Goal: Task Accomplishment & Management: Complete application form

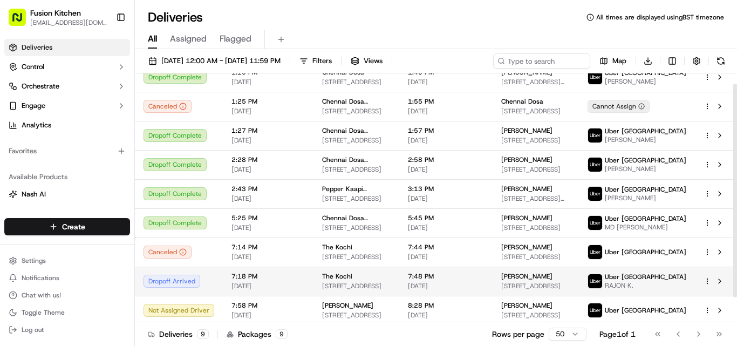
scroll to position [41, 0]
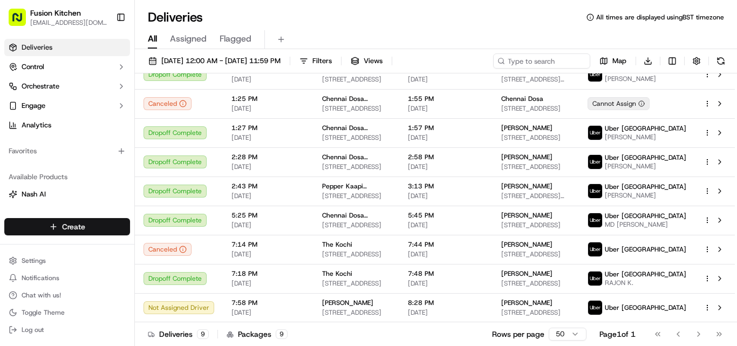
click at [44, 226] on html "Fusion Kitchen [EMAIL_ADDRESS][DOMAIN_NAME] Toggle Sidebar Deliveries Control O…" at bounding box center [368, 173] width 737 height 346
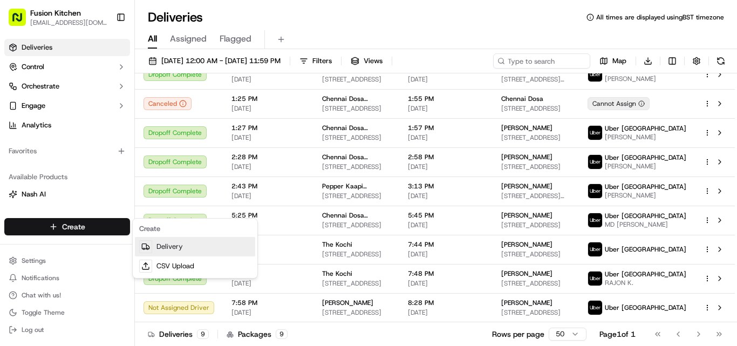
click at [168, 248] on link "Delivery" at bounding box center [195, 246] width 120 height 19
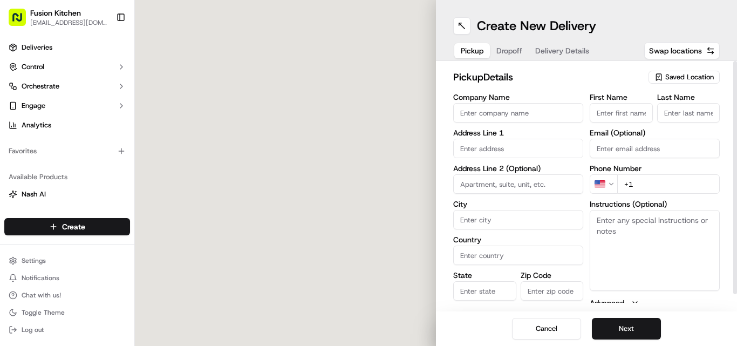
click at [519, 111] on input "Company Name" at bounding box center [518, 112] width 130 height 19
paste input "Spice Hub"
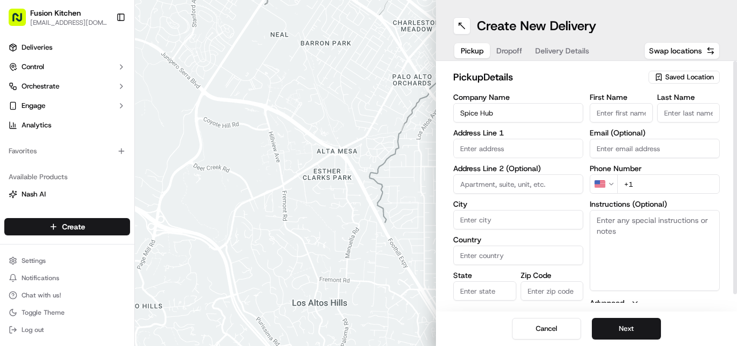
type input "Spice Hub"
click at [665, 180] on input "+1" at bounding box center [668, 183] width 103 height 19
paste input "44 1372 650504"
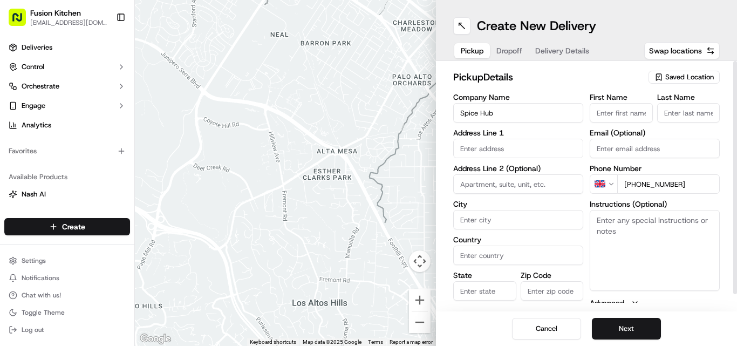
type input "[PHONE_NUMBER]"
click at [695, 249] on textarea "Instructions (Optional)" at bounding box center [655, 250] width 130 height 81
paste textarea "Munish Kumar Jain. 1 Castle Parade, Ewell by-pass, Ewell, Epsom, United Kingdom…"
click at [612, 220] on textarea "Munish Kumar Jain. 1 Castle Parade, Ewell by-pass, Ewell, Epsom, United Kingdom…" at bounding box center [655, 250] width 130 height 81
drag, startPoint x: 612, startPoint y: 220, endPoint x: 649, endPoint y: 223, distance: 36.8
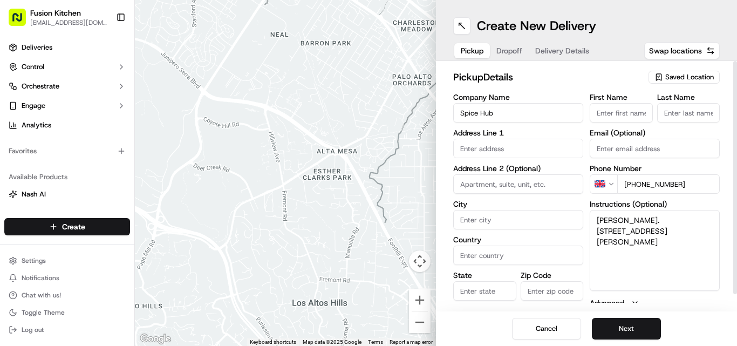
click at [649, 223] on textarea "Munish Kumar Jain. 1 Castle Parade, Ewell by-pass, Ewell, Epsom, United Kingdom…" at bounding box center [655, 250] width 130 height 81
type textarea ". [STREET_ADDRESS][PERSON_NAME]"
click at [631, 120] on input "First Name" at bounding box center [621, 112] width 63 height 19
paste input "[PERSON_NAME]"
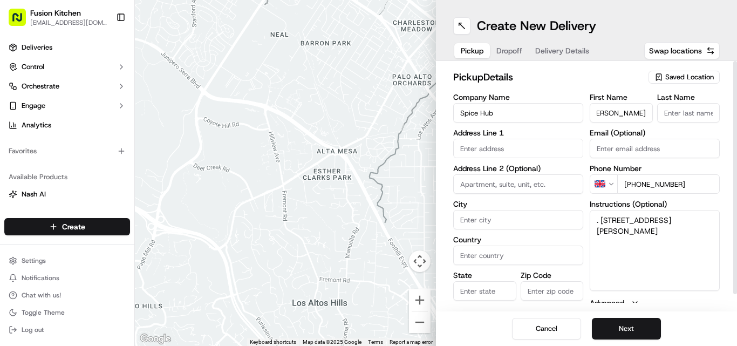
type input "[PERSON_NAME]"
click at [696, 124] on div "First Name Munish Kumar Jain Last Name Email (Optional) Phone Number GB +44 137…" at bounding box center [655, 206] width 130 height 227
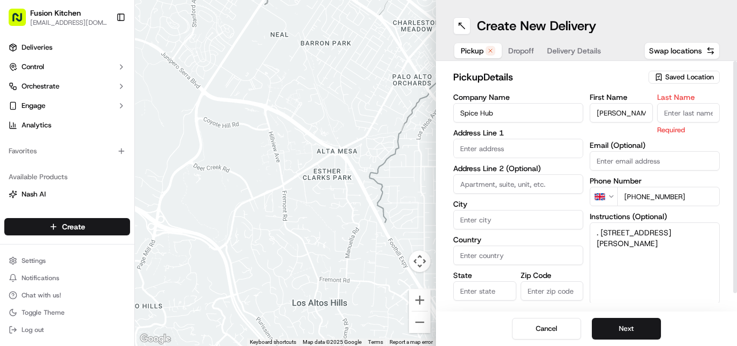
click at [688, 116] on input "Last Name" at bounding box center [688, 112] width 63 height 19
paste input "[PERSON_NAME]"
click at [689, 108] on input "[PERSON_NAME]" at bounding box center [688, 112] width 63 height 19
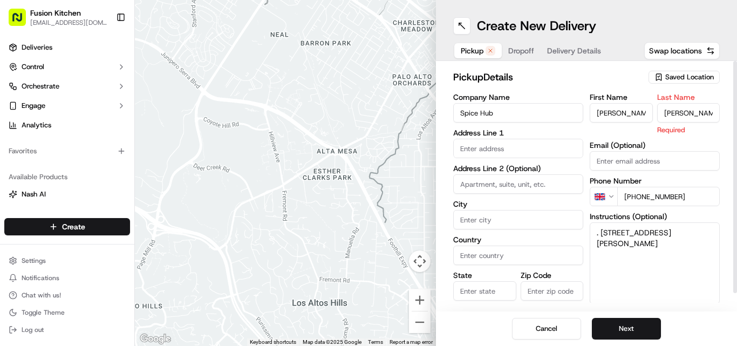
drag, startPoint x: 689, startPoint y: 108, endPoint x: 654, endPoint y: 116, distance: 36.5
click at [654, 116] on div "First Name Munish Kumar Jain Last Name Munish Kumar Jain Required" at bounding box center [655, 114] width 130 height 42
type input "Jain"
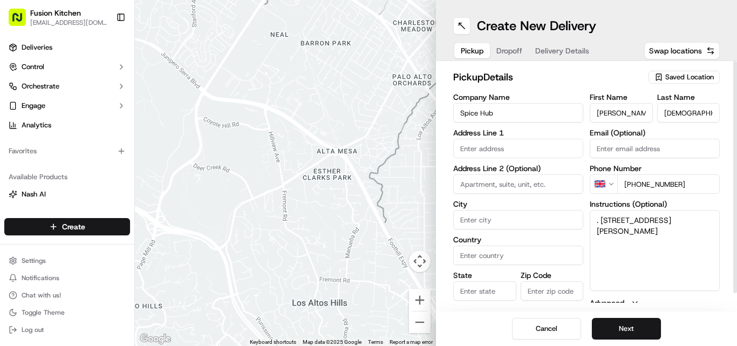
click at [647, 107] on input "[PERSON_NAME]" at bounding box center [621, 112] width 63 height 19
click at [645, 112] on input "[PERSON_NAME]" at bounding box center [621, 112] width 63 height 19
drag, startPoint x: 645, startPoint y: 112, endPoint x: 656, endPoint y: 120, distance: 13.6
click at [656, 120] on div "First Name Munish Kumar Jain Last Name Jain" at bounding box center [655, 107] width 130 height 29
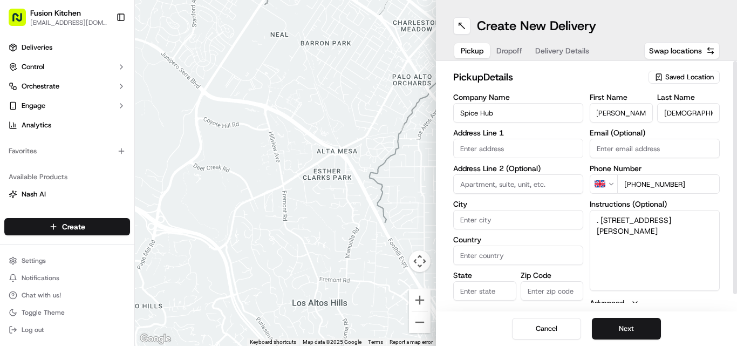
type input "Munish Kumar"
drag, startPoint x: 601, startPoint y: 217, endPoint x: 649, endPoint y: 249, distance: 57.2
click at [649, 249] on textarea ". [STREET_ADDRESS][PERSON_NAME]" at bounding box center [655, 250] width 130 height 81
click at [541, 145] on input "text" at bounding box center [518, 148] width 130 height 19
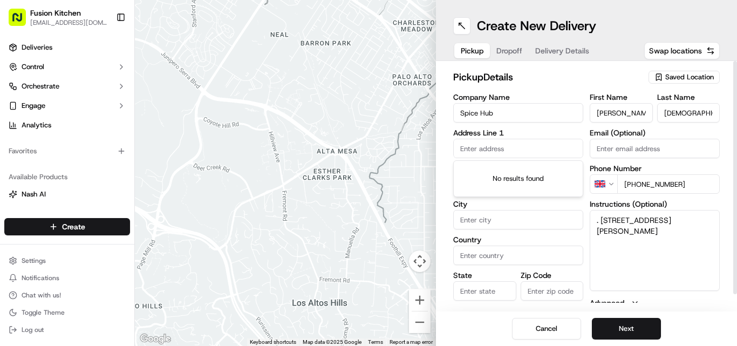
paste input "1 Castle Parade, Ewell by-pass, Ewell, Epsom, United Kingdom, KT17 2PR"
click at [502, 179] on div "No results found" at bounding box center [518, 179] width 129 height 36
click at [508, 149] on input "1 Castle Parade, Ewell by-pass, Ewell, Epsom, United Kingdom, KT17 2PR" at bounding box center [518, 148] width 130 height 19
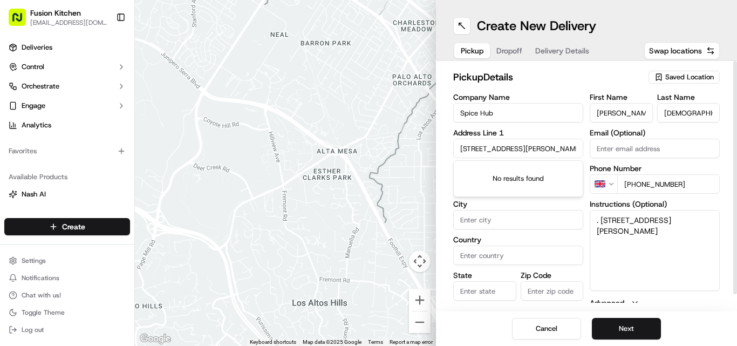
click at [508, 149] on input "1 Castle Parade, Ewell by-pass, Ewell, Epsom, United Kingdom, KT17 2PR" at bounding box center [518, 148] width 130 height 19
paste input "text"
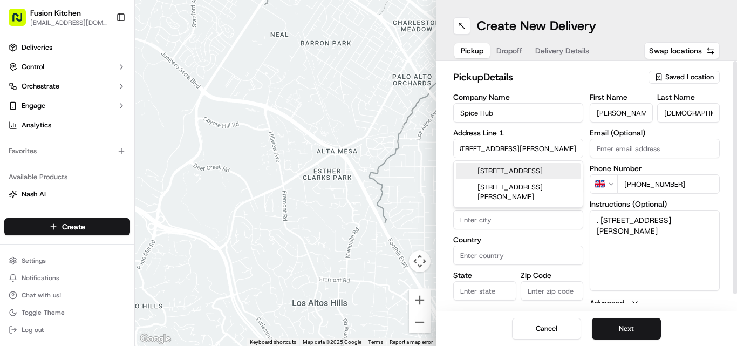
click at [522, 179] on div "1 Castle Parade, Epsom KT17 2PR, United Kingdom" at bounding box center [518, 171] width 125 height 16
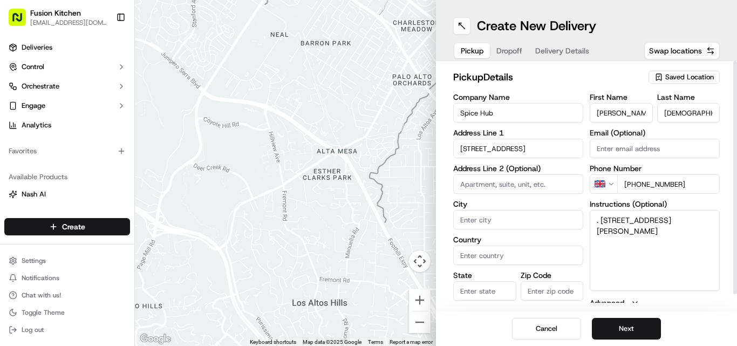
type input "[STREET_ADDRESS]"
type input "Ewell"
type input "United Kingdom"
type input "England"
type input "KT17 2PR"
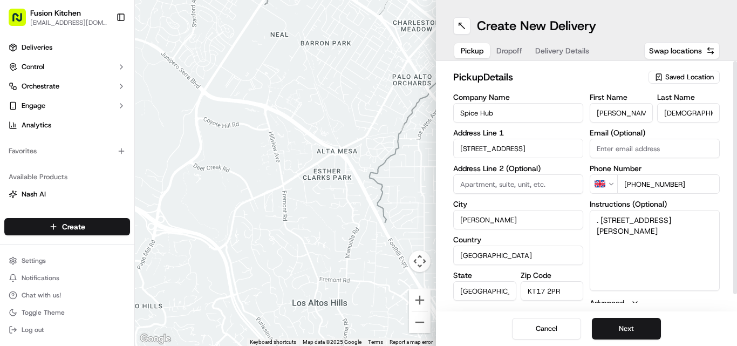
type input "1 Castle Parade"
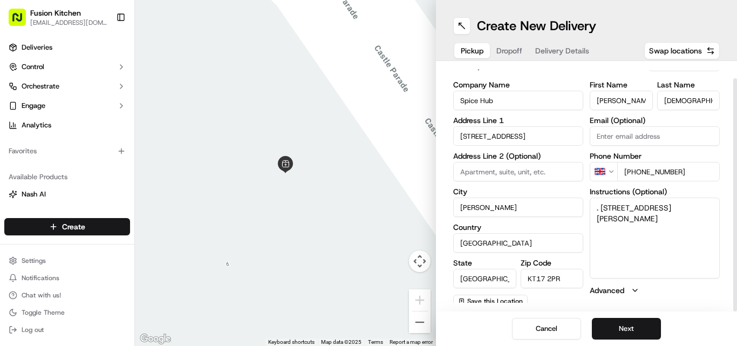
scroll to position [17, 0]
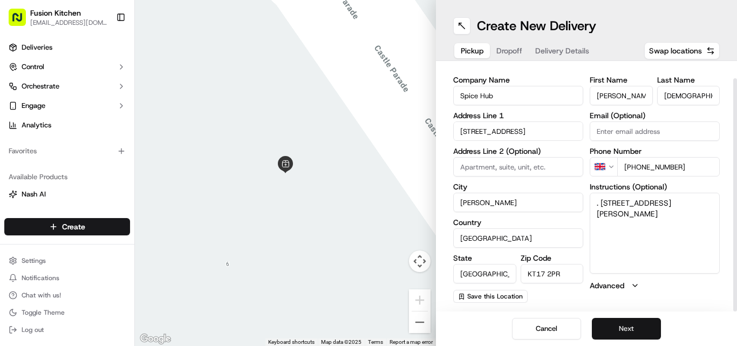
click at [638, 336] on button "Next" at bounding box center [626, 329] width 69 height 22
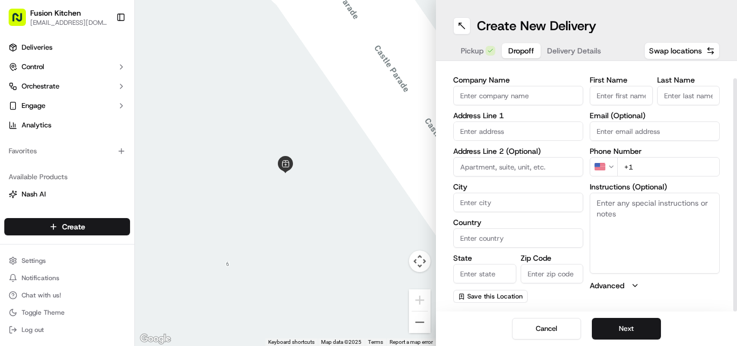
click at [590, 209] on textarea "Instructions (Optional)" at bounding box center [655, 233] width 130 height 81
paste textarea "Ruchi Jha | 07941677392 70, Sparrow Farm Road, Worcester Park, KT17 2JL"
click at [605, 199] on textarea "Ruchi Jha | 07941677392 70, Sparrow Farm Road, Worcester Park, KT17 2JL" at bounding box center [655, 233] width 130 height 81
drag, startPoint x: 605, startPoint y: 199, endPoint x: 624, endPoint y: 205, distance: 19.8
click at [624, 205] on textarea "Ruchi Jha | 07941677392 70, Sparrow Farm Road, Worcester Park, KT17 2JL" at bounding box center [655, 233] width 130 height 81
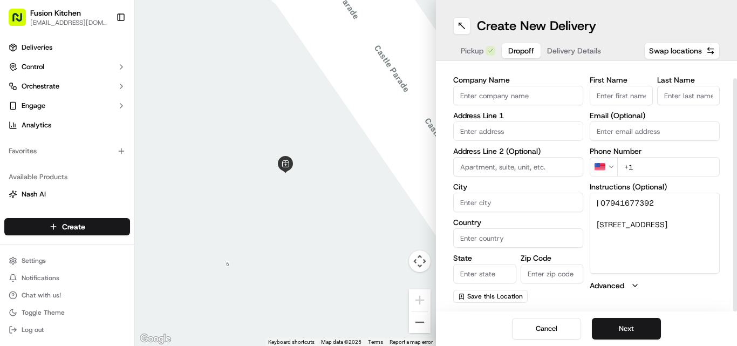
type textarea "| 07941677392 70, Sparrow Farm Road, Worcester Park, KT17 2JL"
click at [628, 90] on input "First Name" at bounding box center [621, 95] width 63 height 19
paste input "[PERSON_NAME]"
type input "[PERSON_NAME]"
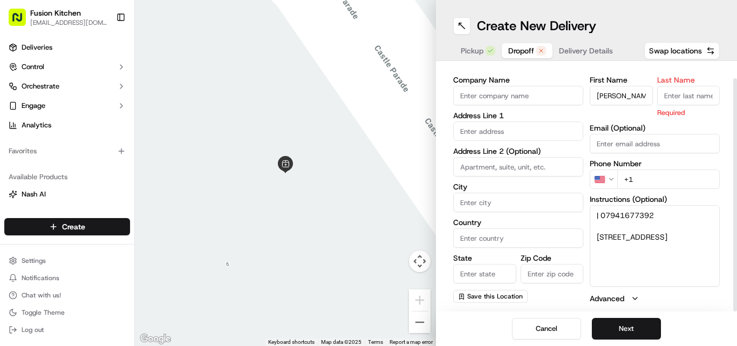
click at [692, 96] on input "Last Name" at bounding box center [688, 95] width 63 height 19
paste input "[PERSON_NAME]"
click at [662, 92] on input "[PERSON_NAME]" at bounding box center [688, 95] width 63 height 19
type input "Jha"
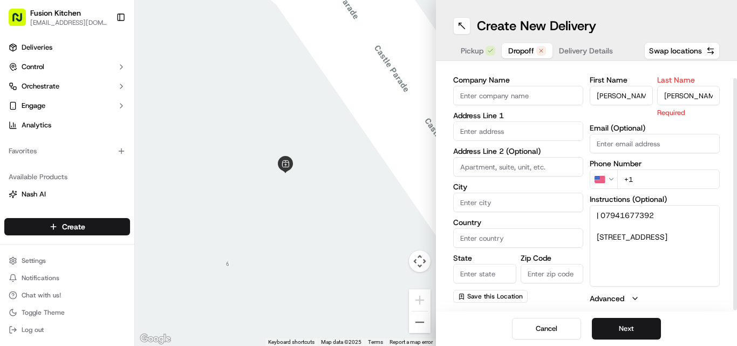
click at [624, 90] on input "[PERSON_NAME]" at bounding box center [621, 95] width 63 height 19
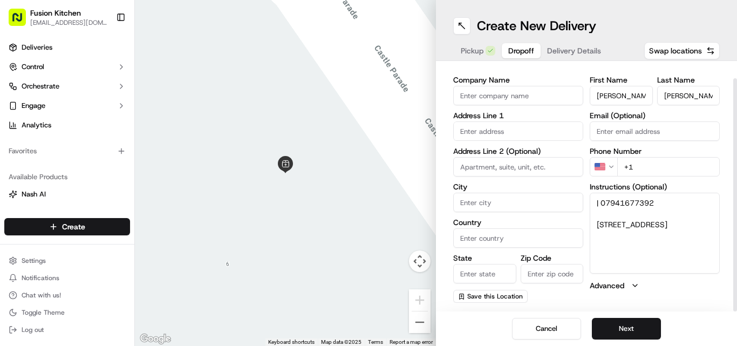
drag, startPoint x: 624, startPoint y: 90, endPoint x: 624, endPoint y: 140, distance: 50.7
click at [624, 90] on input "[PERSON_NAME]" at bounding box center [621, 95] width 63 height 19
type input "Ruchi"
click at [604, 198] on textarea "| 07941677392 70, Sparrow Farm Road, Worcester Park, KT17 2JL" at bounding box center [655, 233] width 130 height 81
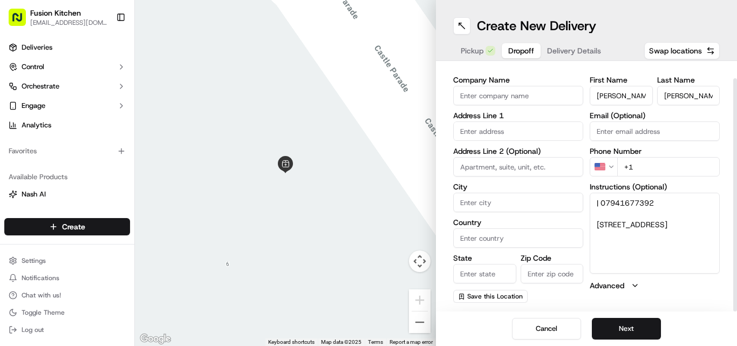
click at [591, 168] on html "Fusion Kitchen hari@fusionpos.uk Toggle Sidebar Deliveries Control Orchestrate …" at bounding box center [368, 173] width 737 height 346
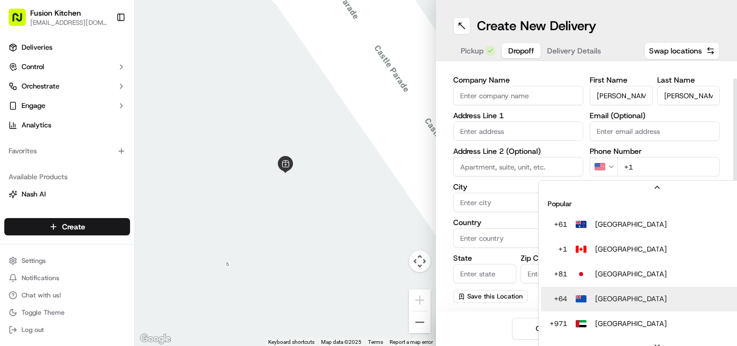
scroll to position [33, 0]
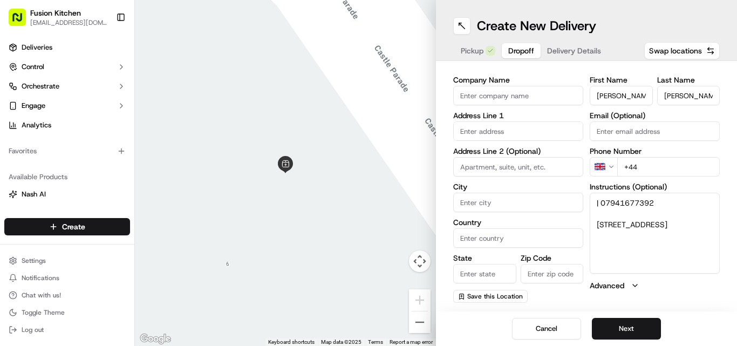
click at [664, 152] on label "Phone Number" at bounding box center [655, 151] width 130 height 8
click at [666, 171] on input "+44" at bounding box center [668, 166] width 103 height 19
paste input "07941 677392"
type input "+44 07941 677392"
click at [602, 220] on textarea "| 07941677392 70, Sparrow Farm Road, Worcester Park, KT17 2JL" at bounding box center [655, 233] width 130 height 81
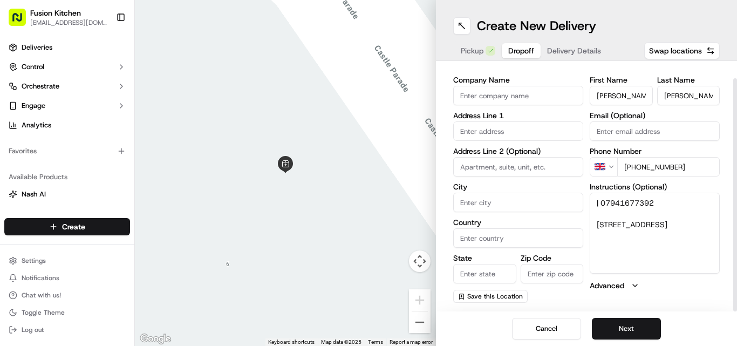
drag, startPoint x: 602, startPoint y: 220, endPoint x: 707, endPoint y: 240, distance: 106.5
click at [707, 240] on textarea "| 07941677392 70, Sparrow Farm Road, Worcester Park, KT17 2JL" at bounding box center [655, 233] width 130 height 81
click at [563, 121] on input "text" at bounding box center [518, 130] width 130 height 19
paste input "70, Sparrow Farm Road, Worcester Park, KT17 2JL"
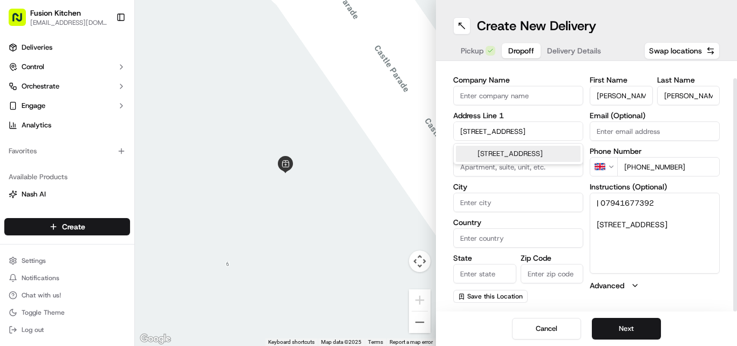
click at [524, 149] on div "70 Sparrow Farm Road, Worcester Park, Epsom KT17 2JL, UK" at bounding box center [518, 154] width 125 height 16
type input "[STREET_ADDRESS]"
type input "Worcester Park"
type input "United Kingdom"
type input "England"
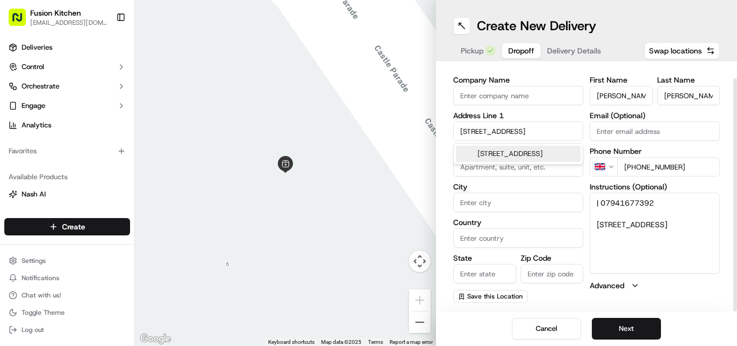
type input "KT17 2JL"
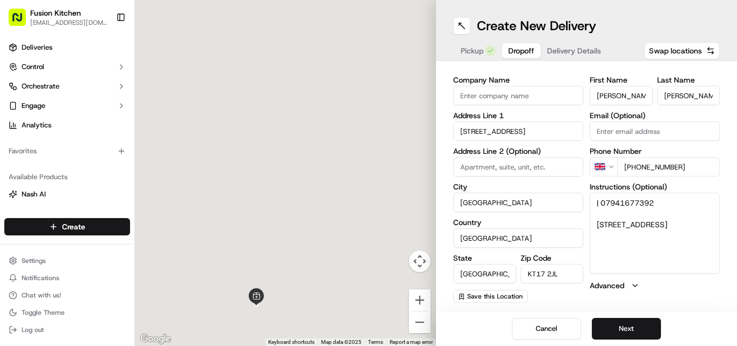
type input "70 Sparrow Farm Road"
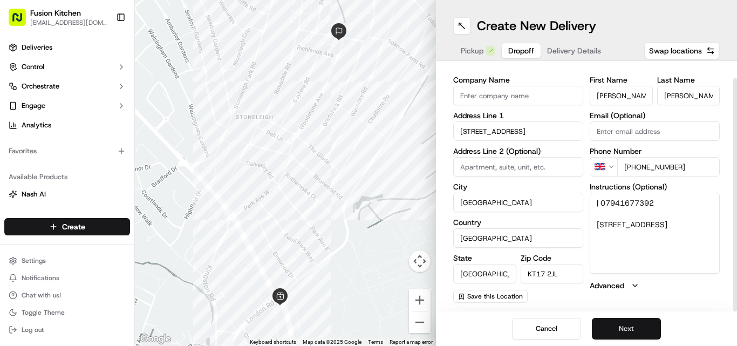
click at [624, 327] on button "Next" at bounding box center [626, 329] width 69 height 22
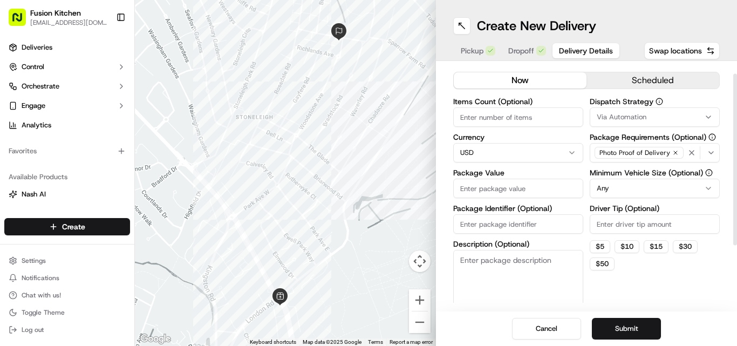
click at [479, 152] on html "Fusion Kitchen hari@fusionpos.uk Toggle Sidebar Deliveries Control Orchestrate …" at bounding box center [368, 173] width 737 height 346
click at [480, 191] on input "Package Value" at bounding box center [518, 188] width 130 height 19
paste input "16.66"
type input "16.66"
click at [622, 322] on button "Submit" at bounding box center [626, 329] width 69 height 22
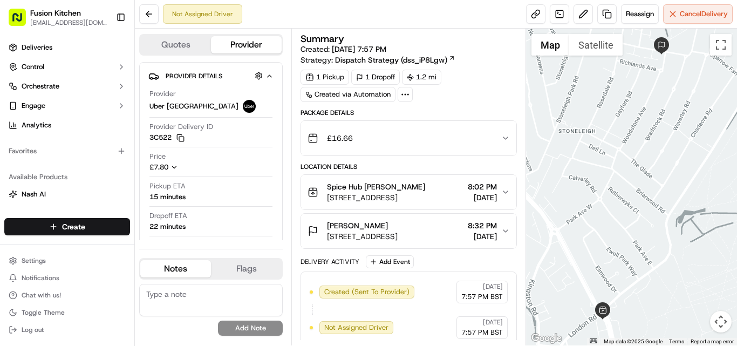
click at [505, 137] on icon "button" at bounding box center [505, 138] width 9 height 9
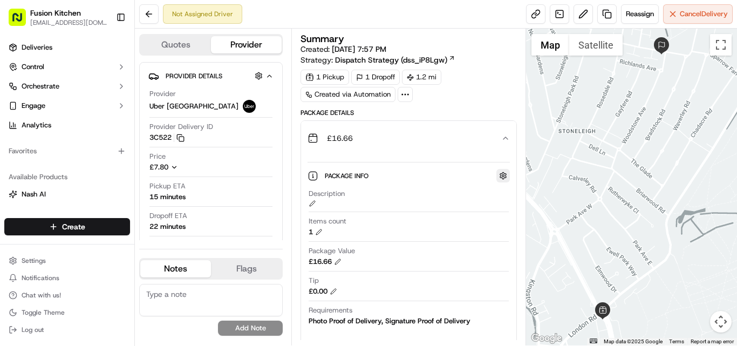
click at [502, 178] on button "button" at bounding box center [503, 175] width 13 height 13
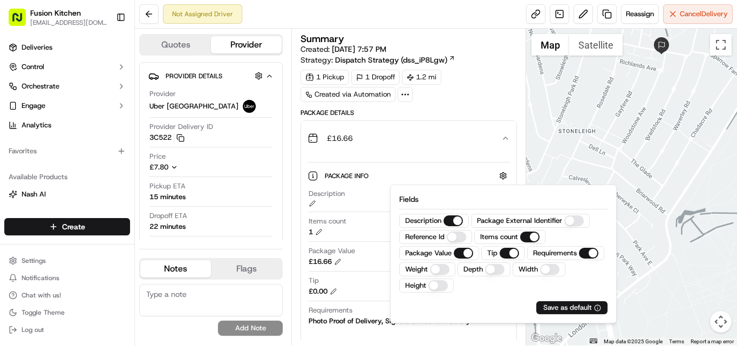
click at [350, 294] on div "Tip £0.00" at bounding box center [409, 286] width 200 height 21
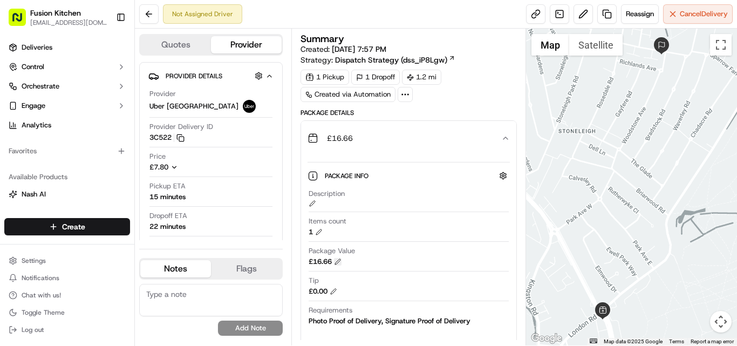
click at [339, 261] on button at bounding box center [338, 262] width 8 height 8
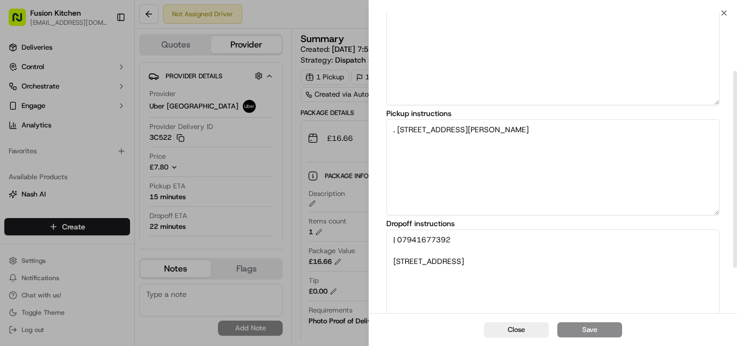
scroll to position [157, 0]
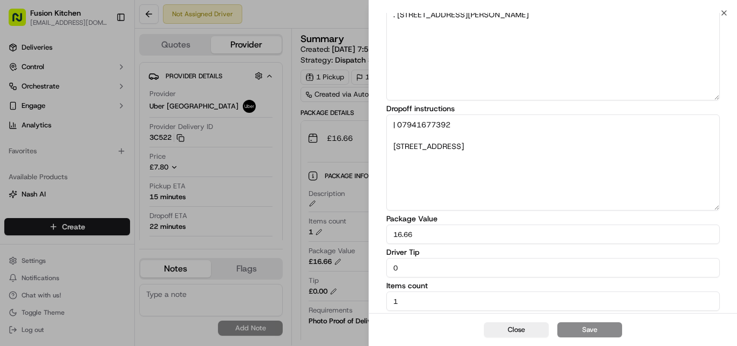
click at [419, 239] on input "16.66" at bounding box center [553, 234] width 334 height 19
paste input "35.32"
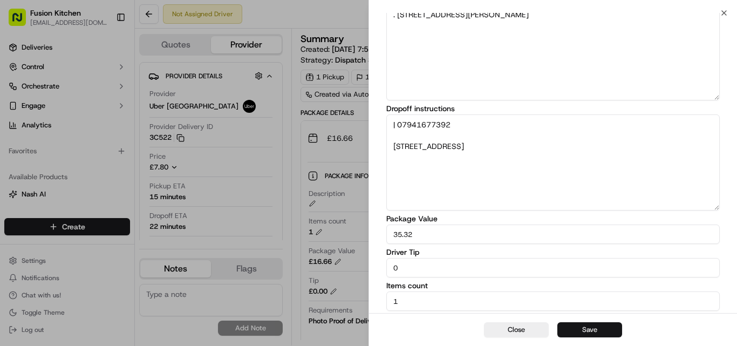
type input "35.32"
click at [602, 332] on button "Save" at bounding box center [589, 329] width 65 height 15
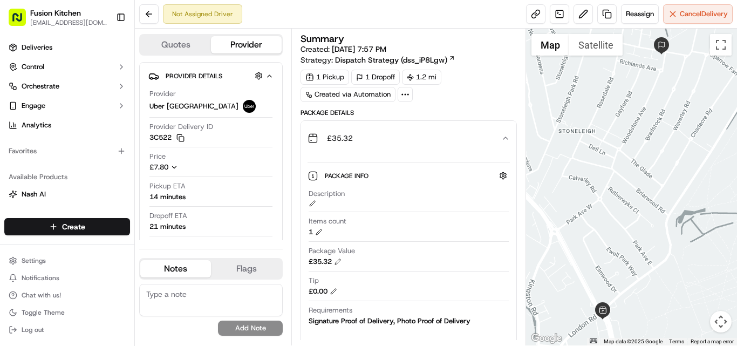
click at [506, 138] on icon "button" at bounding box center [505, 138] width 9 height 9
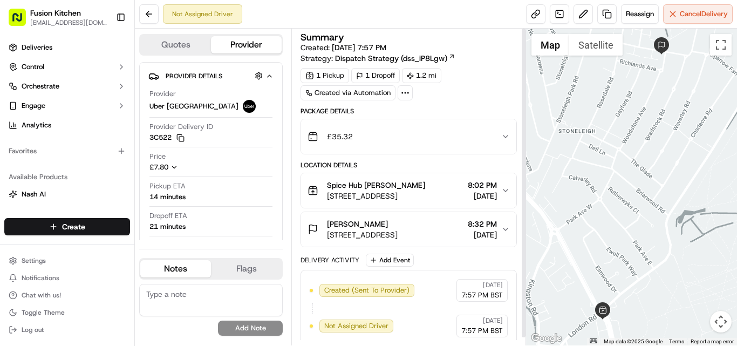
scroll to position [0, 0]
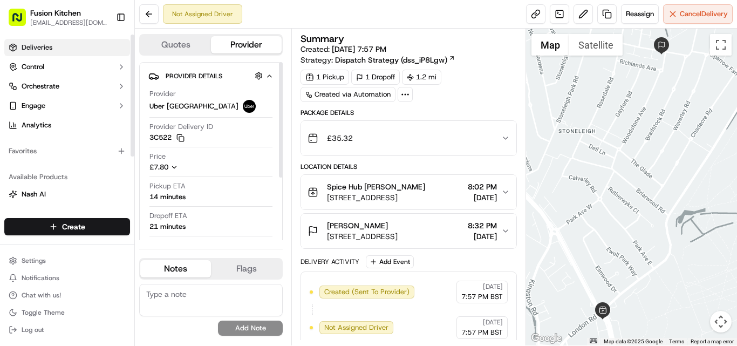
click at [49, 51] on span "Deliveries" at bounding box center [37, 48] width 31 height 10
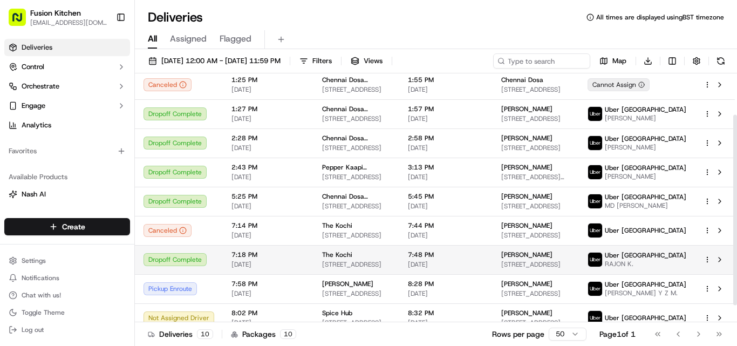
scroll to position [76, 0]
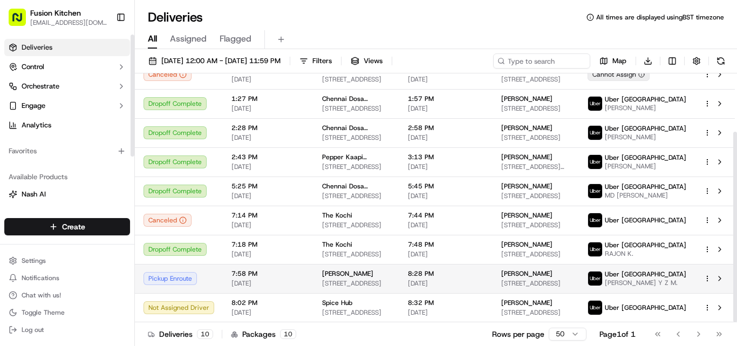
click at [331, 269] on span "[PERSON_NAME]" at bounding box center [347, 273] width 51 height 9
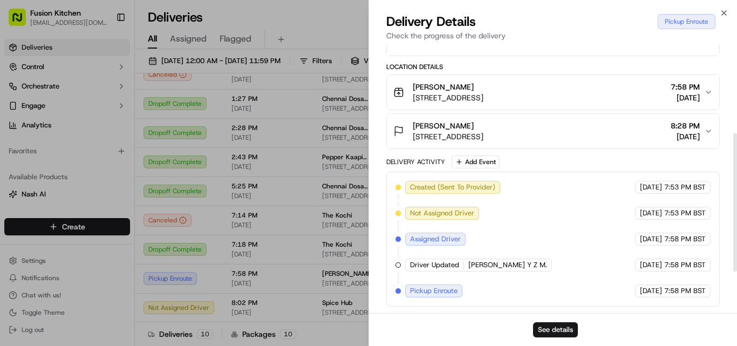
scroll to position [0, 0]
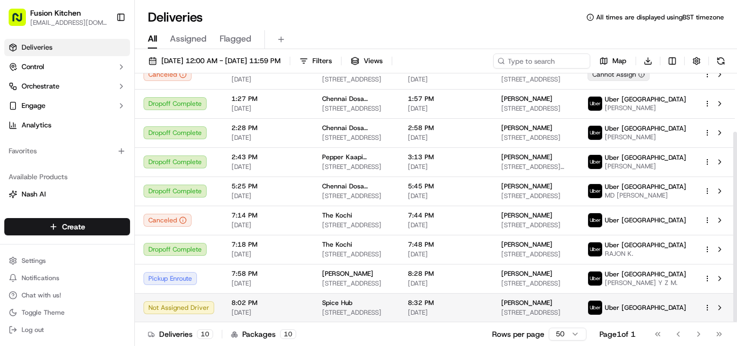
click at [351, 306] on div "Spice Hub" at bounding box center [356, 302] width 69 height 9
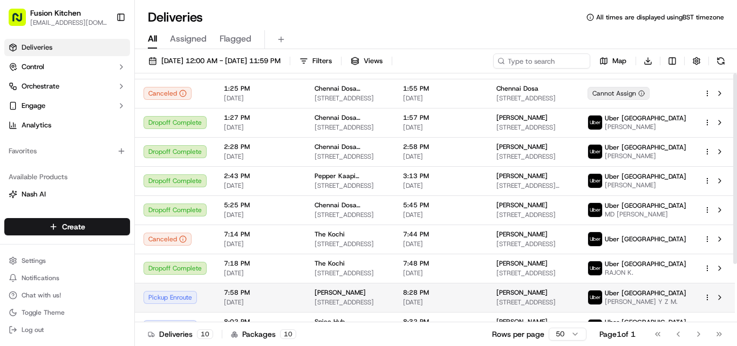
scroll to position [76, 0]
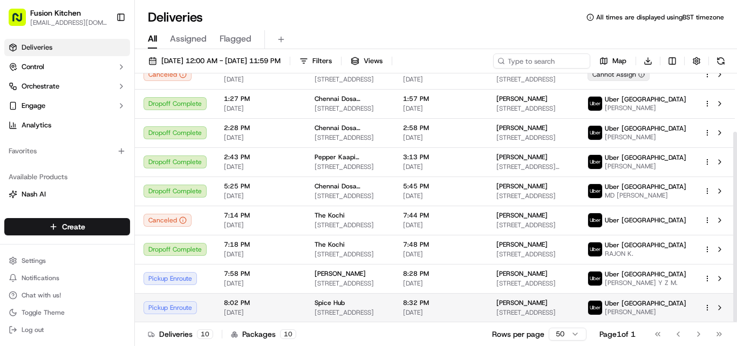
click at [366, 312] on span "[STREET_ADDRESS]" at bounding box center [350, 312] width 71 height 9
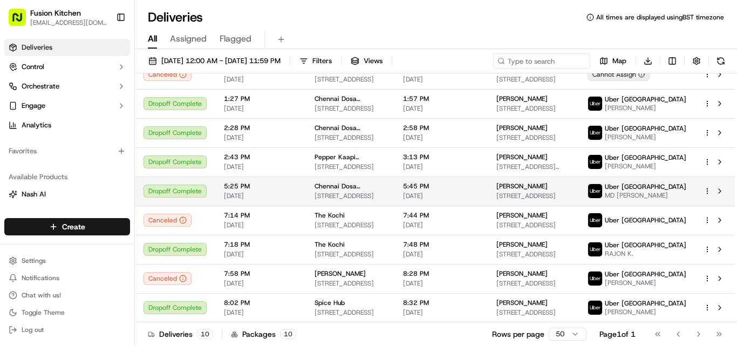
scroll to position [0, 0]
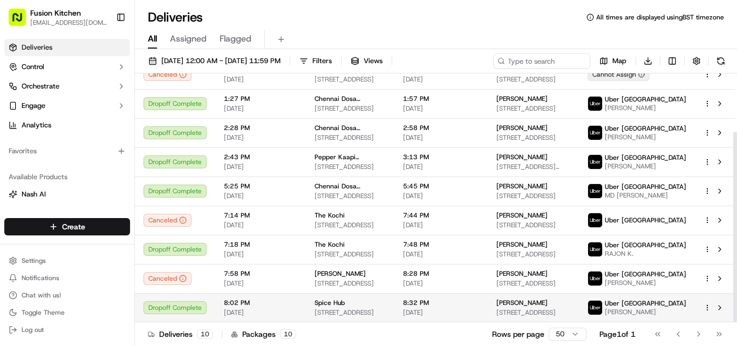
click at [324, 306] on span "Spice Hub" at bounding box center [330, 302] width 30 height 9
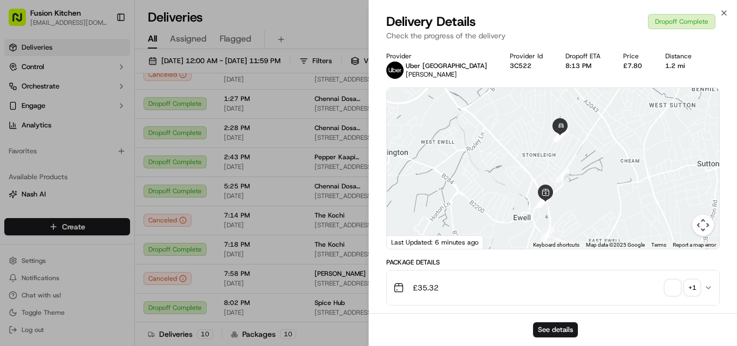
click at [672, 290] on span "button" at bounding box center [672, 287] width 15 height 15
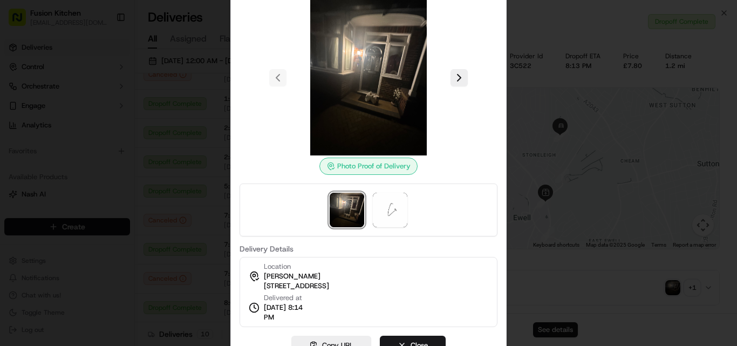
click at [557, 280] on div at bounding box center [368, 173] width 737 height 346
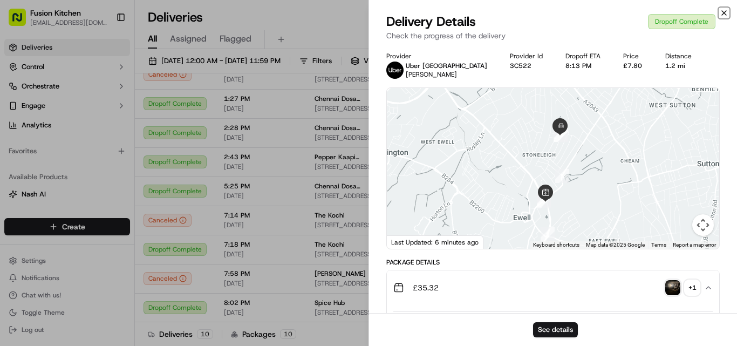
click at [722, 11] on icon "button" at bounding box center [724, 13] width 9 height 9
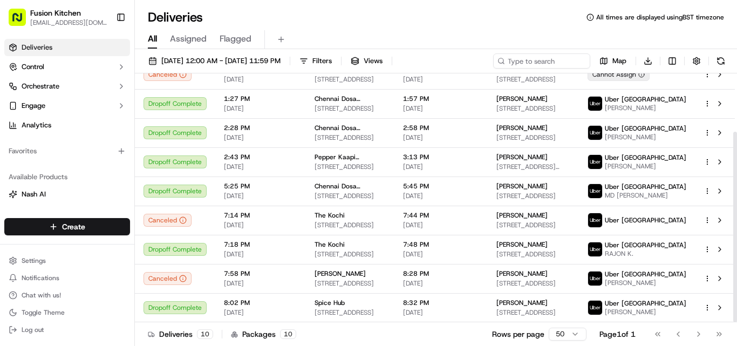
click at [126, 16] on button "Toggle Sidebar" at bounding box center [121, 17] width 18 height 18
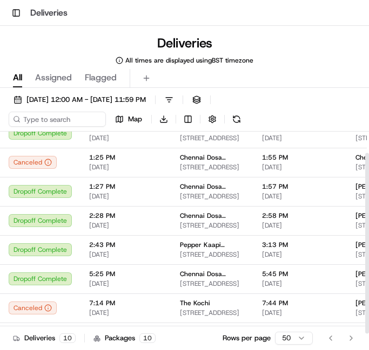
scroll to position [29, 0]
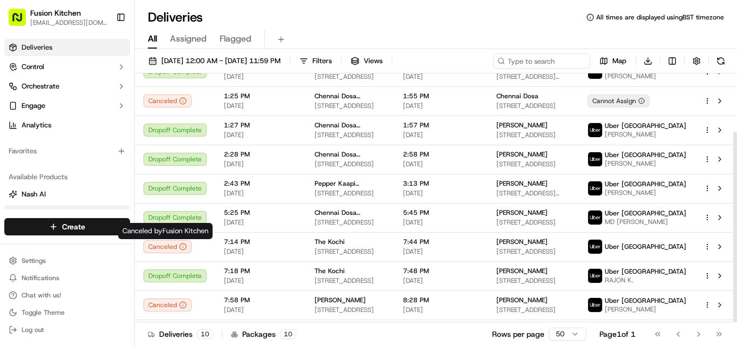
scroll to position [76, 0]
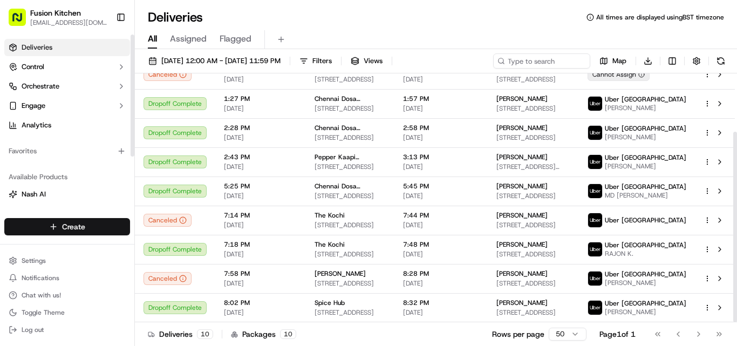
click at [65, 229] on html "Fusion Kitchen hari@fusionpos.uk Toggle Sidebar Deliveries Control Orchestrate …" at bounding box center [368, 173] width 737 height 346
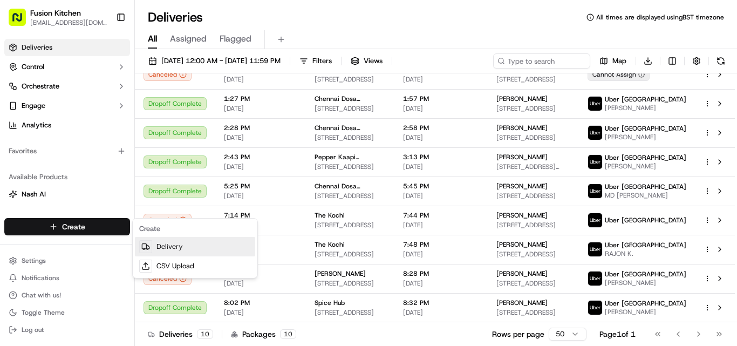
click at [181, 245] on link "Delivery" at bounding box center [195, 246] width 120 height 19
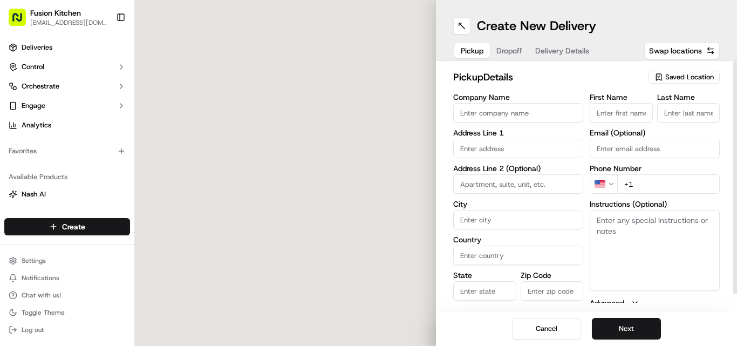
click at [368, 112] on input "Company Name" at bounding box center [518, 112] width 130 height 19
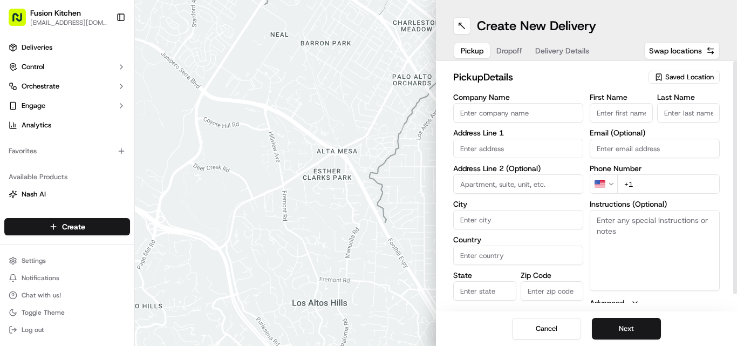
paste input "Pepper Kaapi Restaurant"
type input "Pepper Kaapi Restaurant"
click at [368, 181] on input "+1" at bounding box center [668, 183] width 103 height 19
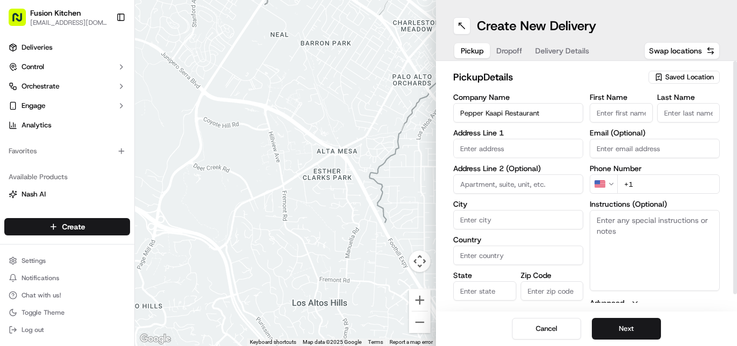
paste input "44 1752 922678"
type input "+44 1752 922678"
click at [368, 261] on textarea "Instructions (Optional)" at bounding box center [655, 250] width 130 height 81
paste textarea "Ajith Ajikumar. 41 Regent Street, Plymouth, United Kingdom, PL4 8BB"
click at [368, 220] on textarea "Ajith Ajikumar. 41 Regent Street, Plymouth, United Kingdom, PL4 8BB" at bounding box center [655, 250] width 130 height 81
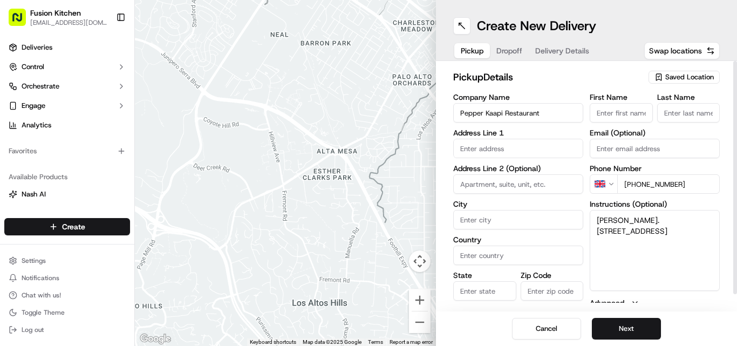
click at [368, 219] on textarea "Ajith Ajikumar. 41 Regent Street, Plymouth, United Kingdom, PL4 8BB" at bounding box center [655, 250] width 130 height 81
click at [368, 220] on textarea "Ajith Ajikumar. 41 Regent Street, Plymouth, United Kingdom, PL4 8BB" at bounding box center [655, 250] width 130 height 81
drag, startPoint x: 613, startPoint y: 220, endPoint x: 638, endPoint y: 220, distance: 25.4
click at [368, 220] on textarea "Ajith Ajikumar. 41 Regent Street, Plymouth, United Kingdom, PL4 8BB" at bounding box center [655, 250] width 130 height 81
type textarea ". 41 Regent Street, Plymouth, United Kingdom, PL4 8BB"
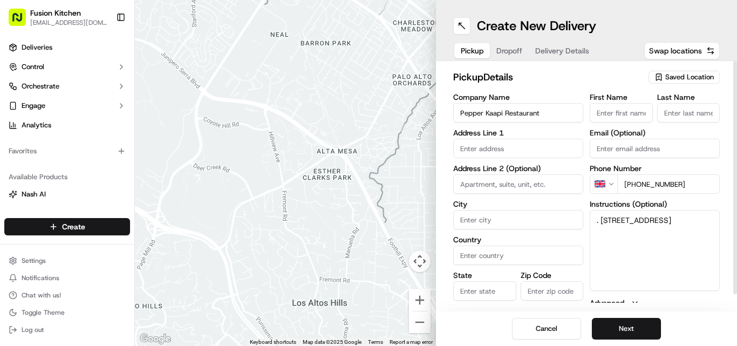
click at [368, 118] on input "First Name" at bounding box center [621, 112] width 63 height 19
paste input "Ajith Ajikumar"
type input "Ajith Ajikumar"
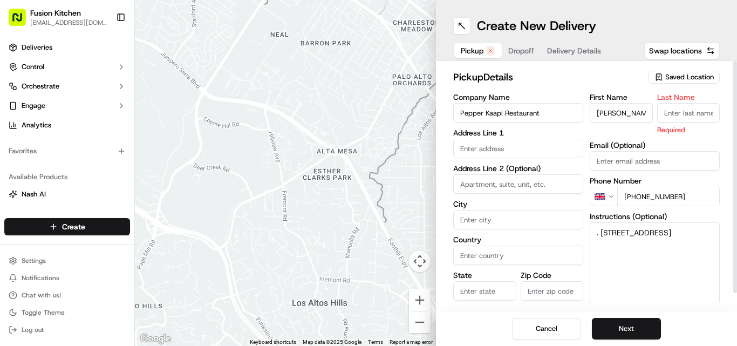
paste input "Ajith Ajikumar"
click at [368, 116] on input "Last Name" at bounding box center [688, 112] width 63 height 19
click at [368, 109] on input "Ajith Ajikumar" at bounding box center [688, 112] width 63 height 19
type input "Ajikumar"
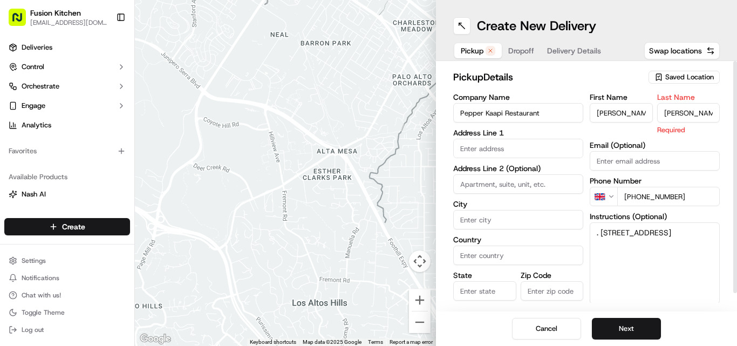
click at [368, 107] on input "Ajith Ajikumar" at bounding box center [621, 112] width 63 height 19
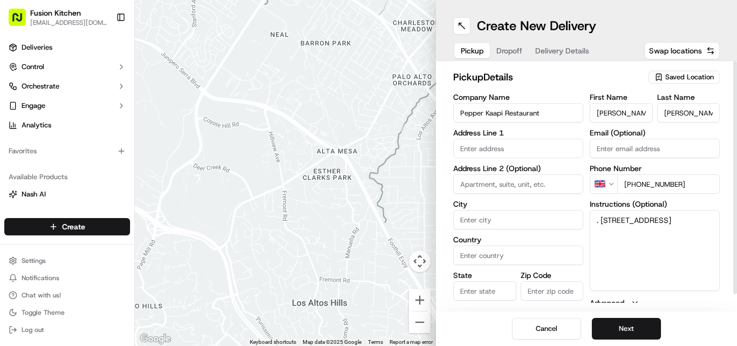
click at [368, 107] on input "Ajith Ajikumar" at bounding box center [621, 112] width 63 height 19
type input "Ajith"
click at [368, 219] on textarea ". 41 Regent Street, Plymouth, United Kingdom, PL4 8BB" at bounding box center [655, 250] width 130 height 81
drag, startPoint x: 611, startPoint y: 219, endPoint x: 713, endPoint y: 251, distance: 107.0
click at [368, 251] on textarea ". 41 Regent Street, Plymouth, United Kingdom, PL4 8BB" at bounding box center [655, 250] width 130 height 81
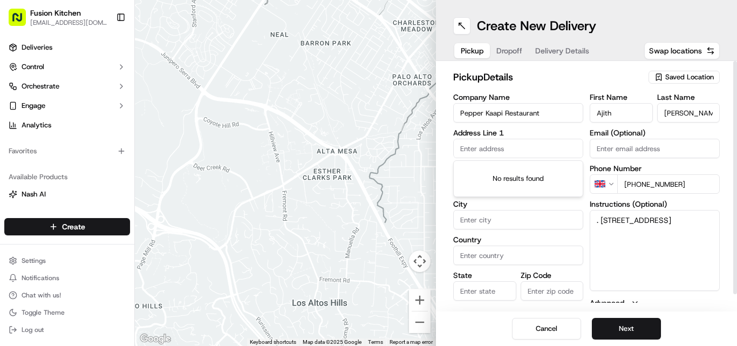
click at [368, 146] on input "text" at bounding box center [518, 148] width 130 height 19
paste input "41 Regent Street, Plymouth, United Kingdom, PL4 8BB"
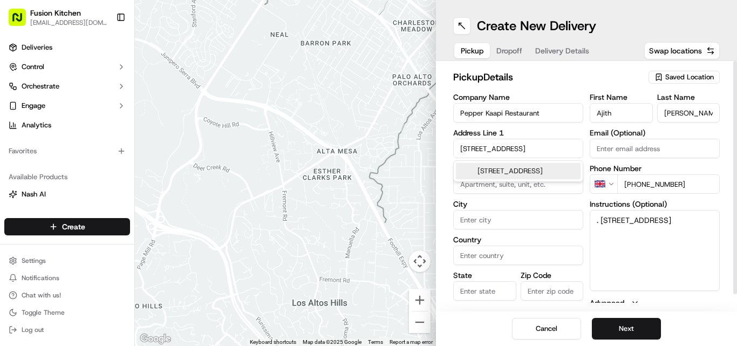
click at [368, 171] on div "41 Regent Street, Plymouth PL4 8BB, United Kingdom" at bounding box center [518, 171] width 125 height 16
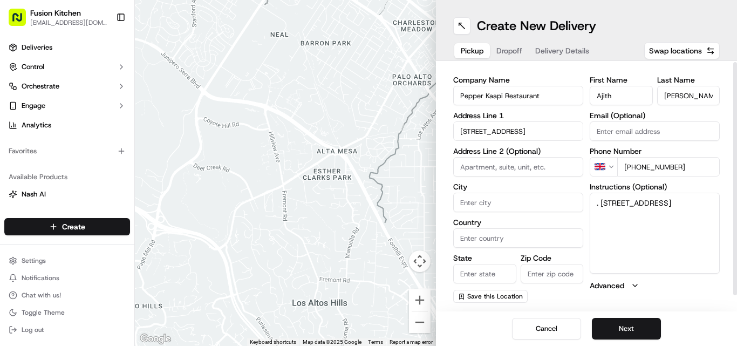
type input "[STREET_ADDRESS]"
type input "Plymouth"
type input "United Kingdom"
type input "England"
type input "PL4 8BB"
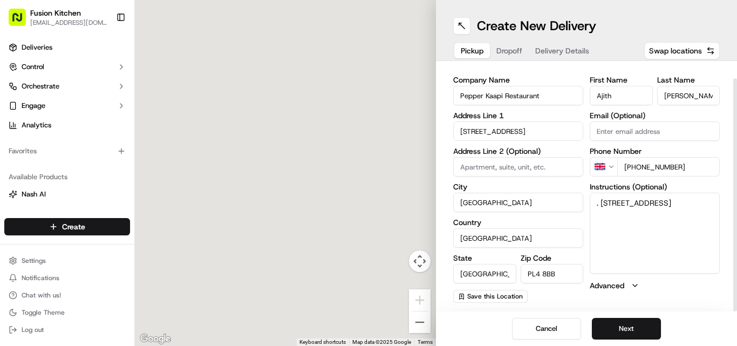
type input "41 Regent Street"
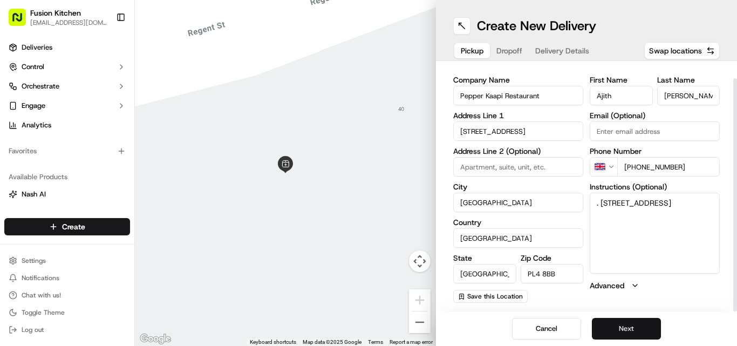
click at [368, 324] on button "Next" at bounding box center [626, 329] width 69 height 22
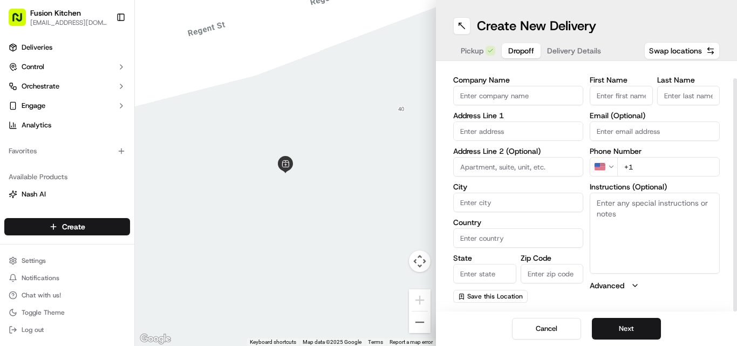
click at [368, 230] on textarea "Instructions (Optional)" at bounding box center [655, 233] width 130 height 81
paste textarea "Fathima Hashim | 07901274121 2, Guardhouse Mews, Devonport, PL1 4TQ"
click at [368, 202] on textarea "Fathima Hashim | 07901274121 2, Guardhouse Mews, Devonport, PL1 4TQ" at bounding box center [655, 233] width 130 height 81
drag, startPoint x: 613, startPoint y: 202, endPoint x: 630, endPoint y: 203, distance: 16.8
click at [368, 203] on textarea "Fathima Hashim | 07901274121 2, Guardhouse Mews, Devonport, PL1 4TQ" at bounding box center [655, 233] width 130 height 81
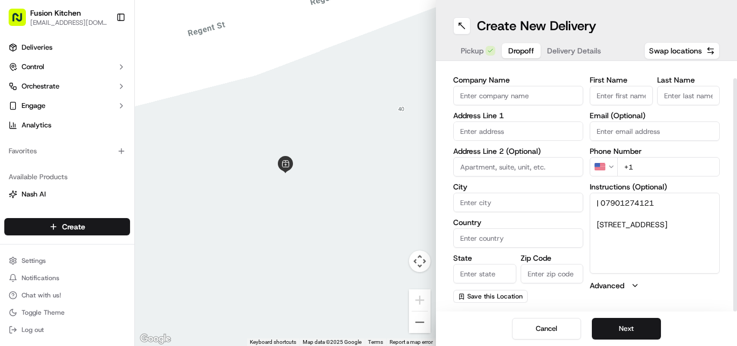
type textarea "| 07901274121 2, Guardhouse Mews, Devonport, PL1 4TQ"
click at [368, 94] on input "First Name" at bounding box center [621, 95] width 63 height 19
paste input "Fathima Hashim"
type input "Fathima Hashim"
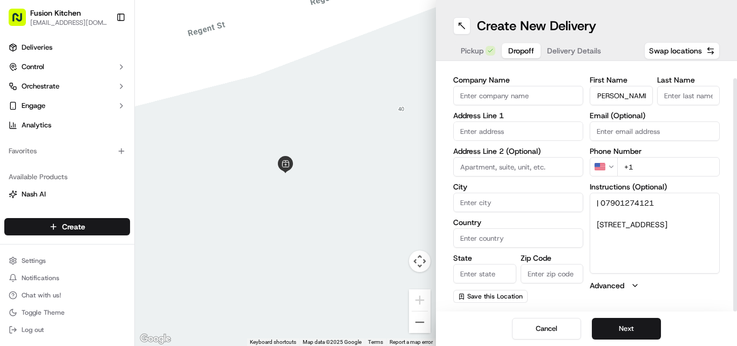
paste input "Fathima Hashim"
click at [368, 96] on input "Last Name" at bounding box center [688, 95] width 63 height 19
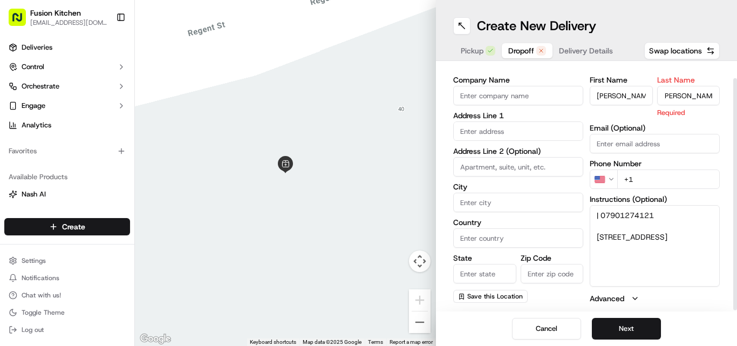
click at [368, 89] on input "Fathima Hashim" at bounding box center [688, 95] width 63 height 19
type input "Hashim"
click at [368, 113] on div "First Name Fathima Hashim Last Name Hashim Required Email (Optional) Phone Numb…" at bounding box center [655, 190] width 130 height 228
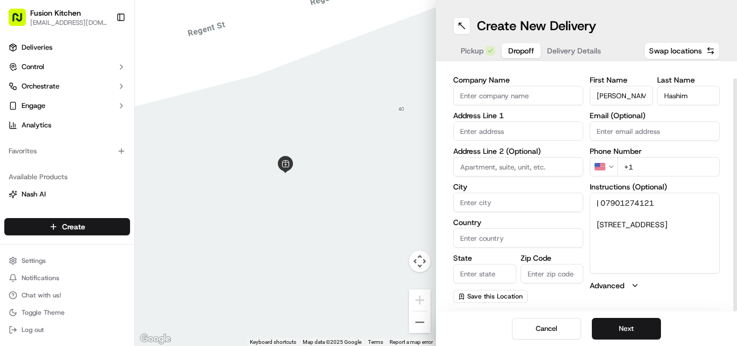
click at [368, 93] on input "Fathima Hashim" at bounding box center [621, 95] width 63 height 19
type input "Fathima"
click at [368, 222] on textarea "| 07901274121 2, Guardhouse Mews, Devonport, PL1 4TQ" at bounding box center [655, 233] width 130 height 81
drag, startPoint x: 597, startPoint y: 222, endPoint x: 679, endPoint y: 237, distance: 82.8
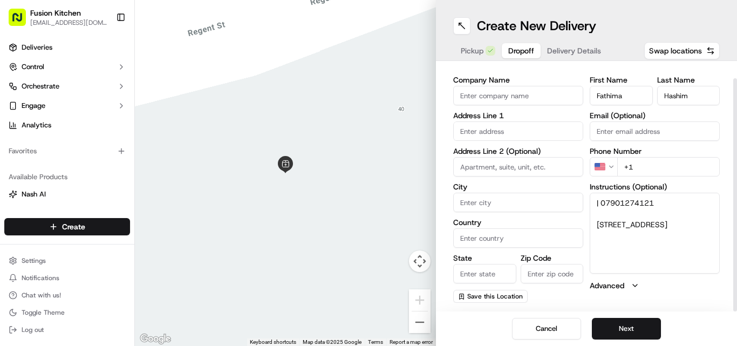
click at [368, 237] on textarea "| 07901274121 2, Guardhouse Mews, Devonport, PL1 4TQ" at bounding box center [655, 233] width 130 height 81
click at [368, 131] on input "text" at bounding box center [518, 130] width 130 height 19
paste input "2, Guardhouse Mews, Devonport, PL1 4TQ"
type input "2, Guardhouse Mews, Devonport, PL1 4TQ"
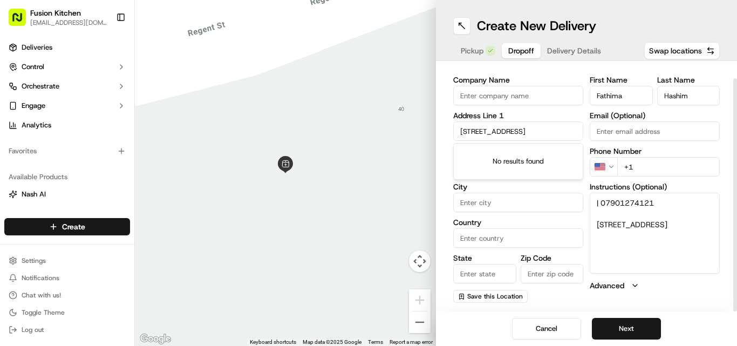
scroll to position [0, 0]
click at [368, 149] on div "No results found" at bounding box center [518, 162] width 129 height 36
click at [368, 240] on textarea "| 07901274121 2, Guardhouse Mews, Devonport, PL1 4TQ" at bounding box center [655, 233] width 130 height 81
click at [368, 48] on span "Pickup" at bounding box center [472, 50] width 23 height 11
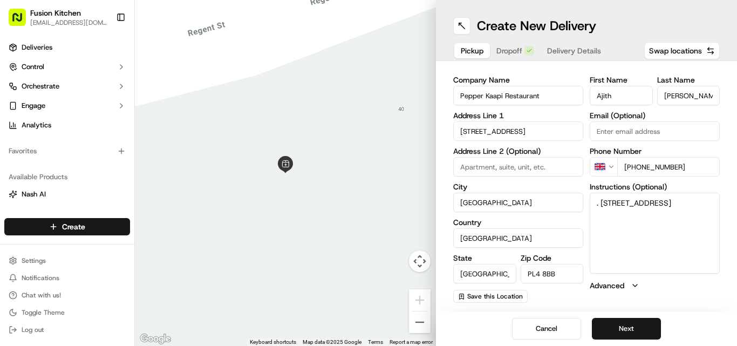
click at [368, 50] on button "Dropoff" at bounding box center [515, 50] width 51 height 15
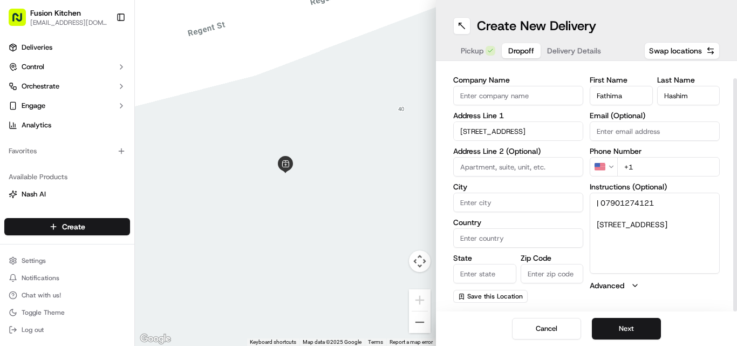
click at [368, 235] on textarea "| 07901274121 2, Guardhouse Mews, Devonport, PL1 4TQ" at bounding box center [655, 233] width 130 height 81
drag, startPoint x: 642, startPoint y: 235, endPoint x: 685, endPoint y: 235, distance: 42.6
click at [368, 235] on textarea "| 07901274121 2, Guardhouse Mews, Devonport, PL1 4TQ" at bounding box center [655, 233] width 130 height 81
click at [368, 276] on input "Zip Code" at bounding box center [552, 273] width 63 height 19
paste input "PL1 4TQ"
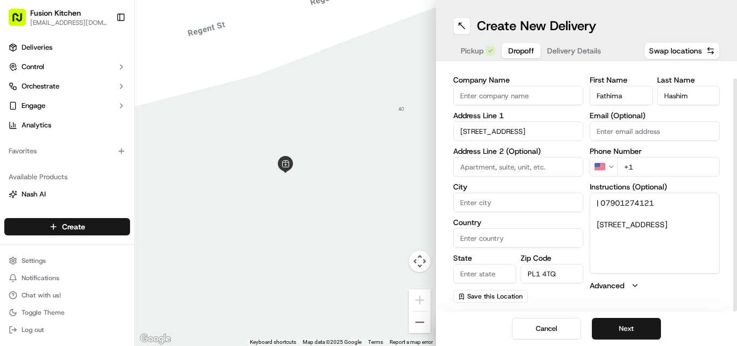
type input "PL1 4TQ"
click at [368, 223] on textarea "| 07901274121 2, Guardhouse Mews, Devonport, PL1 4TQ" at bounding box center [655, 233] width 130 height 81
drag, startPoint x: 618, startPoint y: 223, endPoint x: 616, endPoint y: 237, distance: 14.1
click at [368, 237] on textarea "| 07901274121 2, Guardhouse Mews, Devonport, PL1 4TQ" at bounding box center [655, 233] width 130 height 81
click at [368, 165] on input at bounding box center [518, 166] width 130 height 19
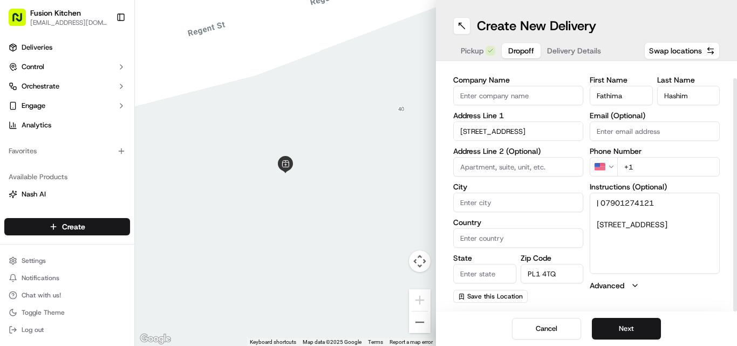
click at [368, 133] on input "2, Guardhouse Mews, Devonport, PL1 4TQ" at bounding box center [518, 130] width 130 height 19
paste input "Guardhouse Mews, Devonport"
type input "Guardhouse Mews, Devonport"
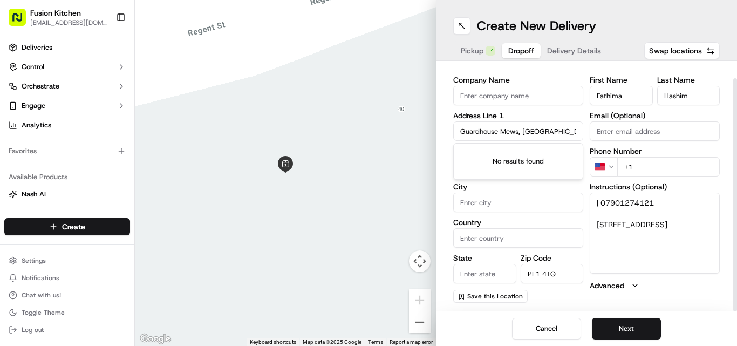
click at [368, 203] on input "City" at bounding box center [518, 202] width 130 height 19
click at [368, 168] on input at bounding box center [518, 166] width 130 height 19
type input "2"
click at [368, 230] on textarea "| 07901274121 2, Guardhouse Mews, Devonport, PL1 4TQ" at bounding box center [655, 233] width 130 height 81
click at [368, 202] on textarea "| 07901274121 2, Guardhouse Mews, Devonport, PL1 4TQ" at bounding box center [655, 233] width 130 height 81
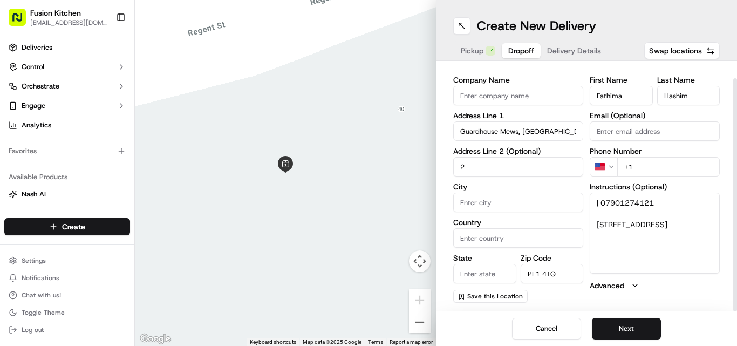
click at [368, 202] on textarea "| 07901274121 2, Guardhouse Mews, Devonport, PL1 4TQ" at bounding box center [655, 233] width 130 height 81
click at [368, 170] on html "Fusion Kitchen hari@fusionpos.uk Toggle Sidebar Deliveries Control Orchestrate …" at bounding box center [368, 173] width 737 height 346
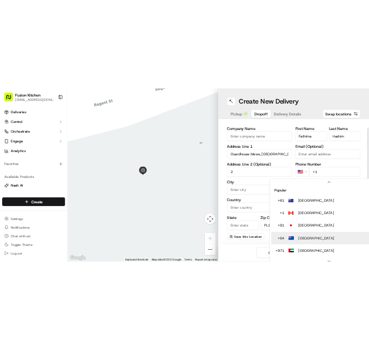
scroll to position [33, 0]
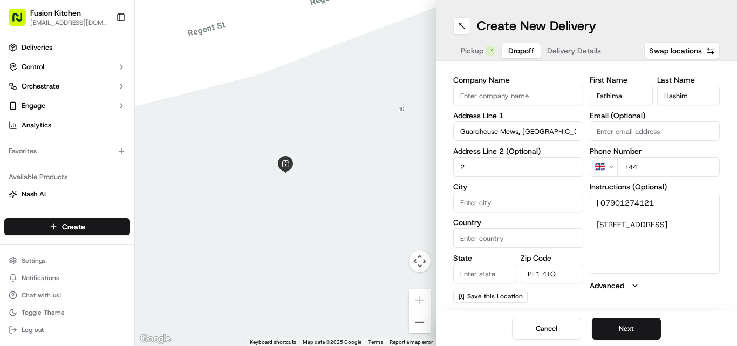
click at [368, 164] on input "+44" at bounding box center [668, 166] width 103 height 19
paste input "07901 274121"
type input "+44 07901 274121"
click at [368, 46] on span "Pickup" at bounding box center [472, 50] width 23 height 11
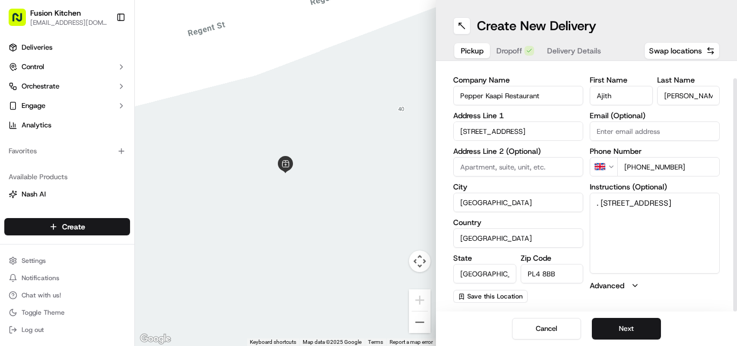
click at [368, 202] on input "Plymouth" at bounding box center [518, 202] width 130 height 19
click at [368, 47] on span "Dropoff" at bounding box center [510, 50] width 26 height 11
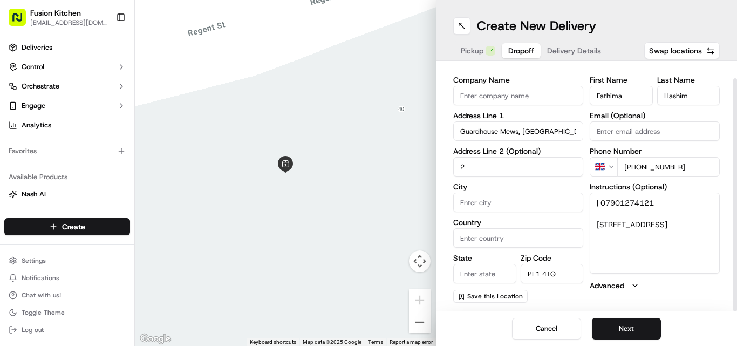
click at [368, 205] on input "City" at bounding box center [518, 202] width 130 height 19
paste input "Plymouth"
type input "Plymouth"
click at [368, 50] on span "Pickup" at bounding box center [472, 50] width 23 height 11
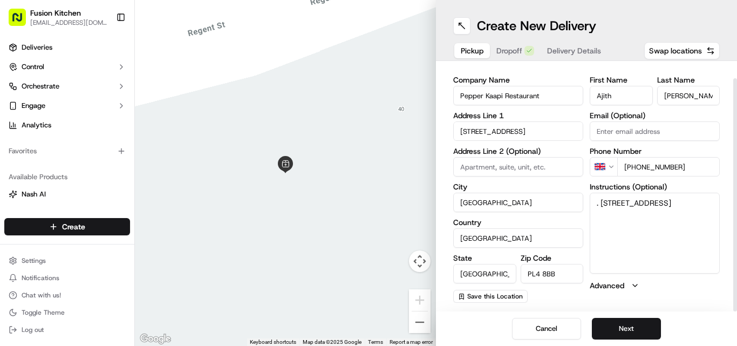
click at [368, 239] on input "United Kingdom" at bounding box center [518, 237] width 130 height 19
click at [368, 57] on button "Dropoff" at bounding box center [515, 50] width 51 height 15
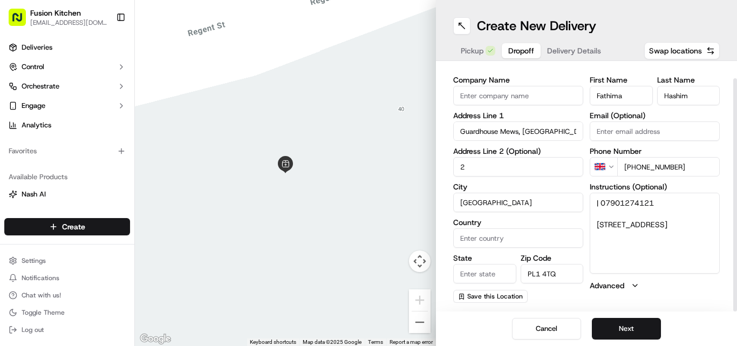
click at [368, 244] on input "Country" at bounding box center [518, 237] width 130 height 19
paste input "United Kingdom"
type input "United Kingdom"
click at [368, 52] on span "Pickup" at bounding box center [472, 50] width 23 height 11
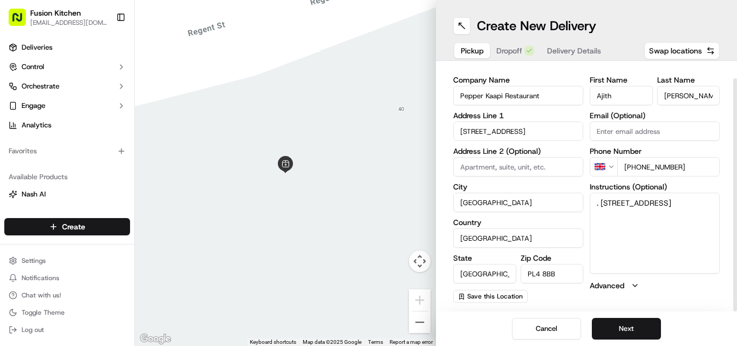
click at [368, 270] on input "England" at bounding box center [484, 273] width 63 height 19
click at [368, 52] on span "Dropoff" at bounding box center [510, 50] width 26 height 11
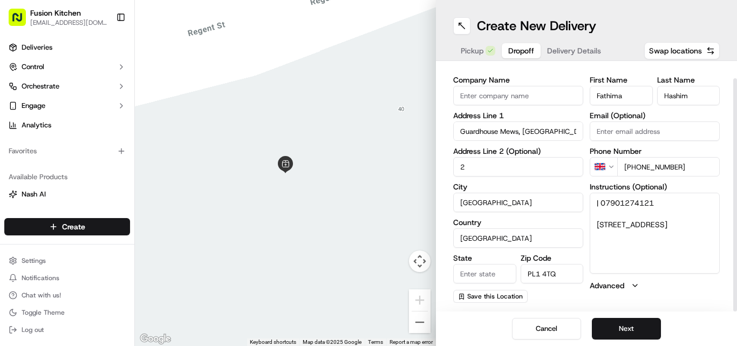
click at [368, 275] on input "State" at bounding box center [484, 273] width 63 height 19
paste input "England"
type input "England"
click at [368, 328] on button "Next" at bounding box center [626, 329] width 69 height 22
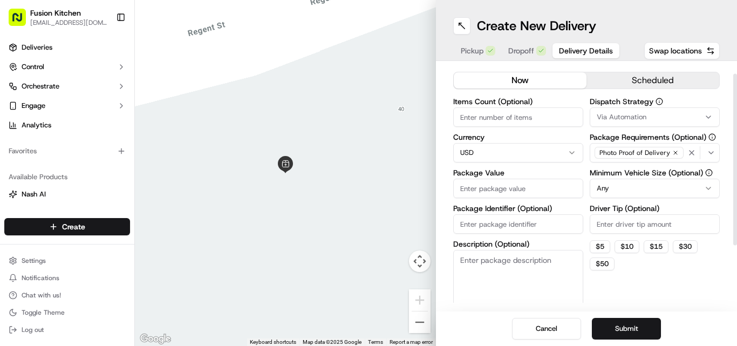
click at [368, 151] on html "Fusion Kitchen hari@fusionpos.uk Toggle Sidebar Deliveries Control Orchestrate …" at bounding box center [368, 173] width 737 height 346
click at [368, 186] on input "Package Value" at bounding box center [518, 188] width 130 height 19
paste input "19.08"
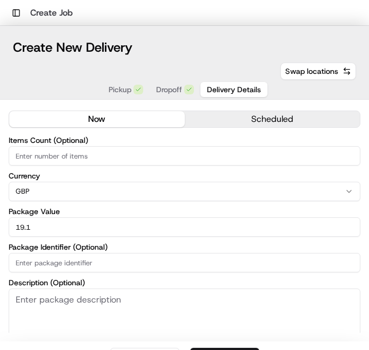
scroll to position [0, 0]
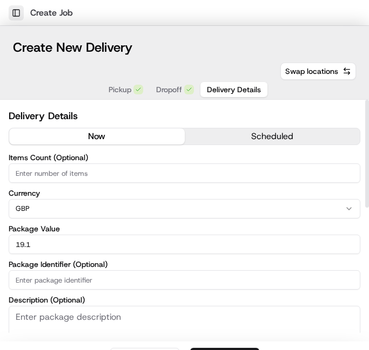
type input "19.1"
click at [18, 15] on button "Toggle Sidebar" at bounding box center [16, 12] width 15 height 15
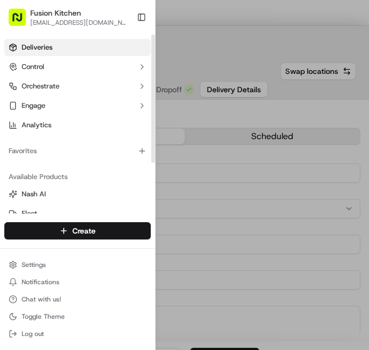
click at [43, 53] on link "Deliveries" at bounding box center [77, 47] width 146 height 17
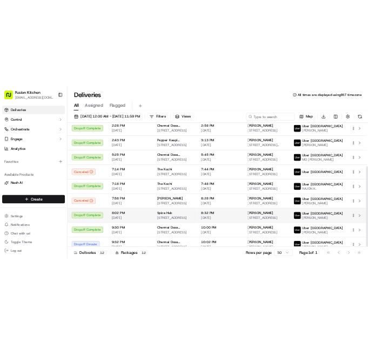
scroll to position [134, 0]
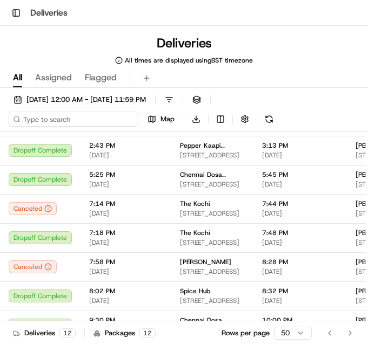
click at [61, 120] on input at bounding box center [74, 119] width 130 height 15
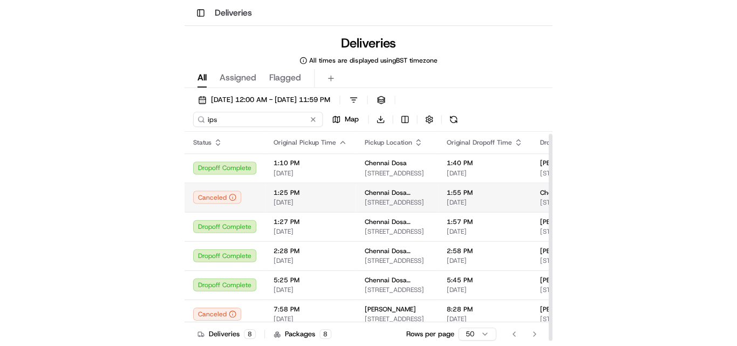
scroll to position [35, 0]
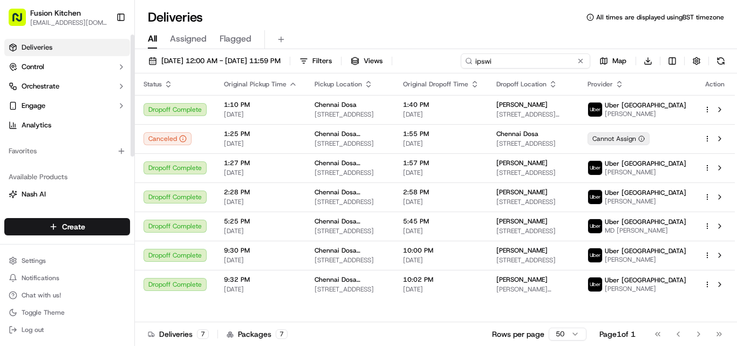
type input "ipswi"
click at [368, 63] on input "ipswi" at bounding box center [526, 60] width 130 height 15
click at [368, 62] on input "ipswi" at bounding box center [526, 60] width 130 height 15
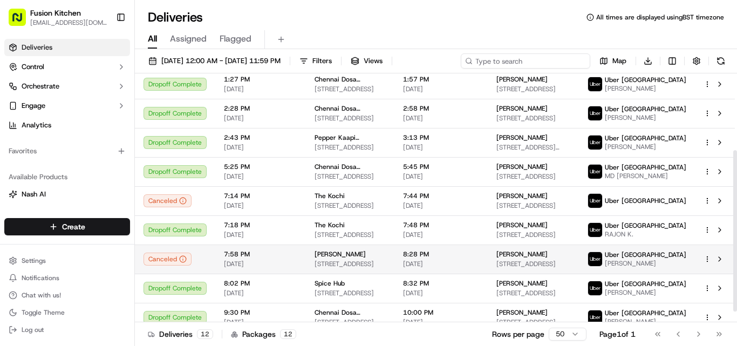
scroll to position [134, 0]
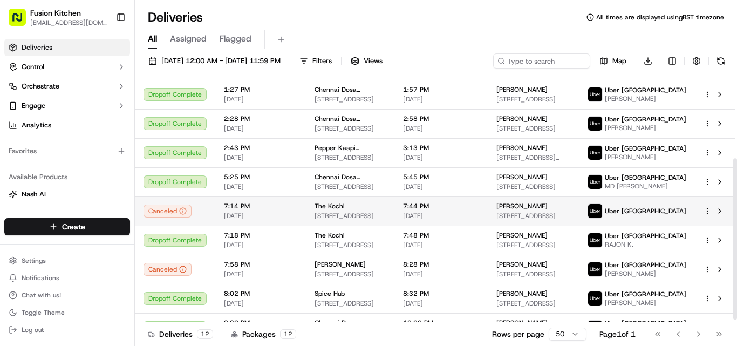
scroll to position [134, 0]
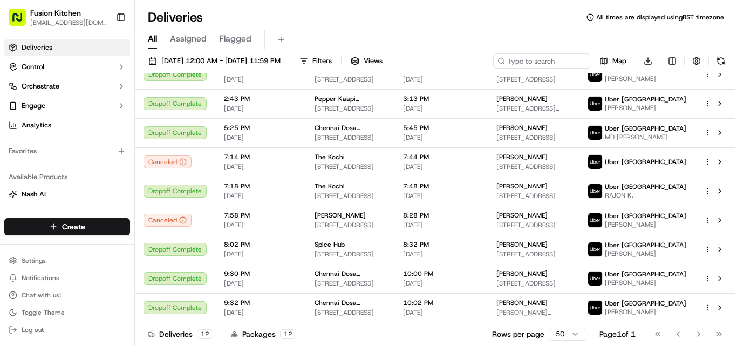
click at [309, 37] on div "All Assigned Flagged" at bounding box center [436, 39] width 602 height 19
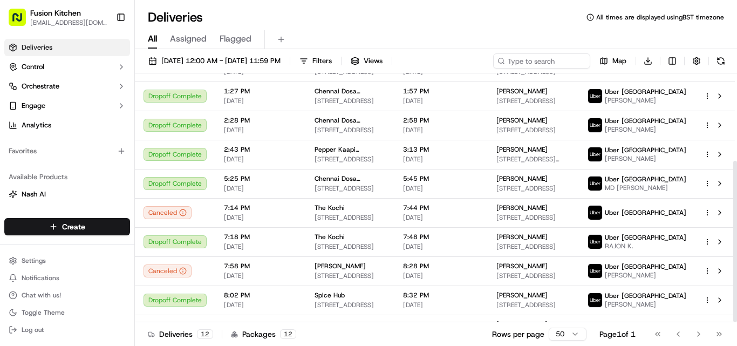
scroll to position [0, 0]
